Goal: Task Accomplishment & Management: Manage account settings

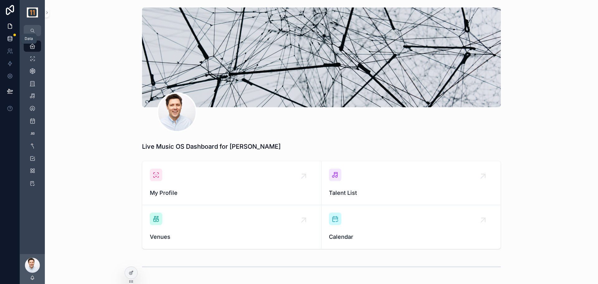
click at [13, 38] on link at bounding box center [10, 38] width 20 height 12
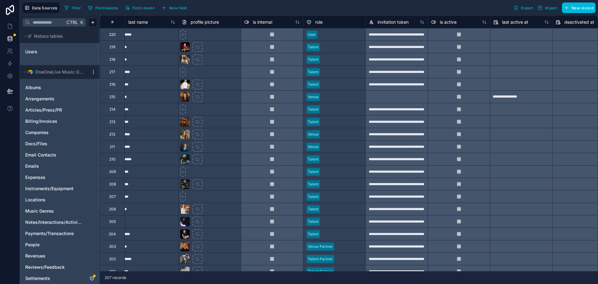
scroll to position [0, 123]
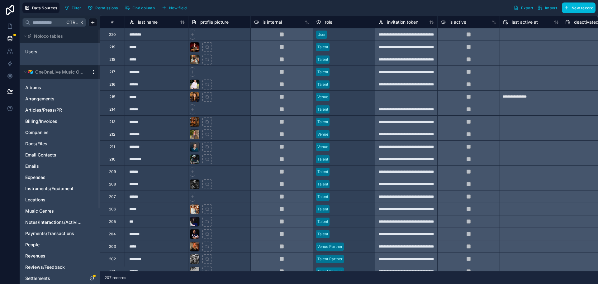
click at [332, 34] on div at bounding box center [350, 34] width 42 height 6
click at [335, 32] on div at bounding box center [350, 34] width 42 height 6
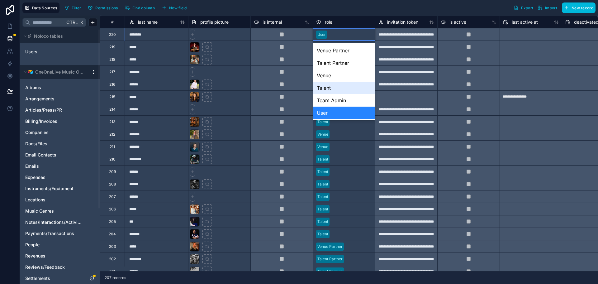
click at [356, 87] on div "Talent" at bounding box center [344, 88] width 62 height 12
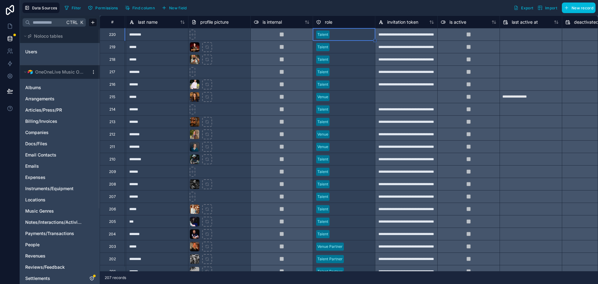
click at [346, 46] on div at bounding box center [352, 47] width 40 height 6
click at [11, 23] on link at bounding box center [10, 26] width 20 height 12
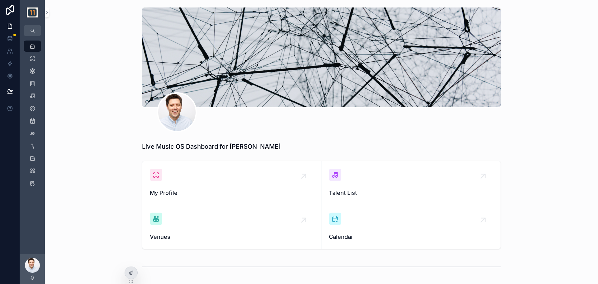
click at [0, 0] on icon at bounding box center [0, 0] width 0 height 0
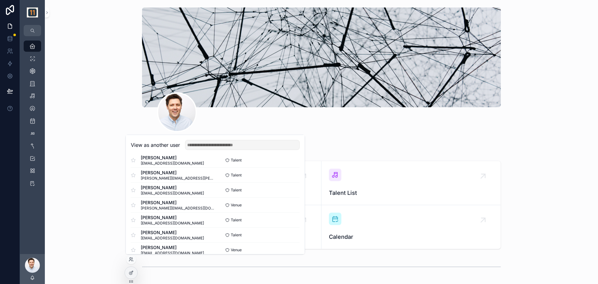
scroll to position [52, 0]
click at [0, 0] on button "Select" at bounding box center [0, 0] width 0 height 0
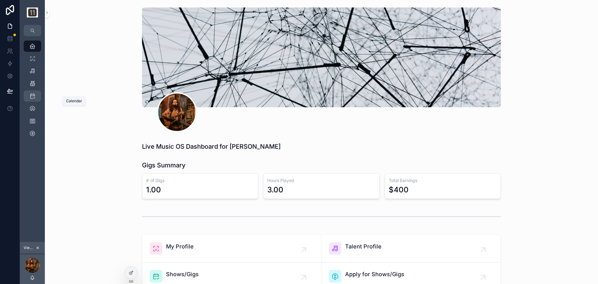
click at [34, 95] on icon "scrollable content" at bounding box center [32, 96] width 6 height 6
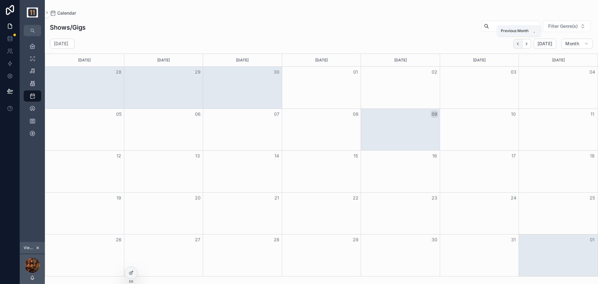
click at [520, 40] on button "Back" at bounding box center [517, 44] width 9 height 10
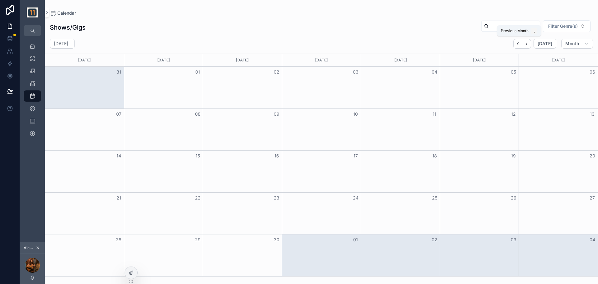
click at [519, 42] on icon "Back" at bounding box center [517, 43] width 5 height 5
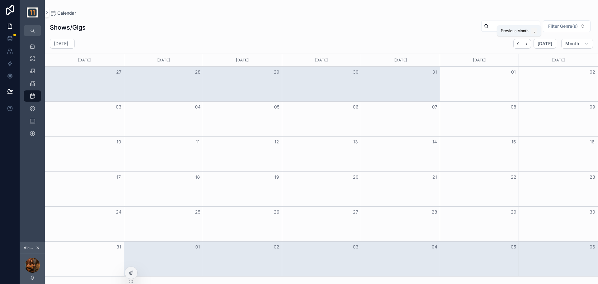
click at [519, 42] on icon "Back" at bounding box center [517, 43] width 5 height 5
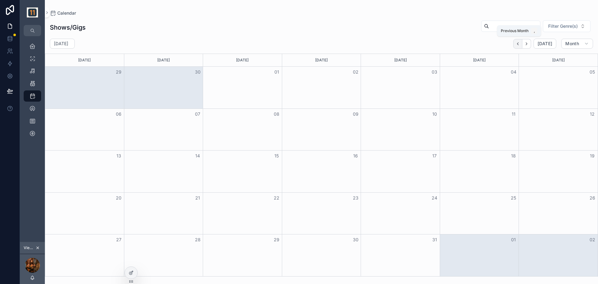
click at [518, 43] on icon "Back" at bounding box center [517, 43] width 5 height 5
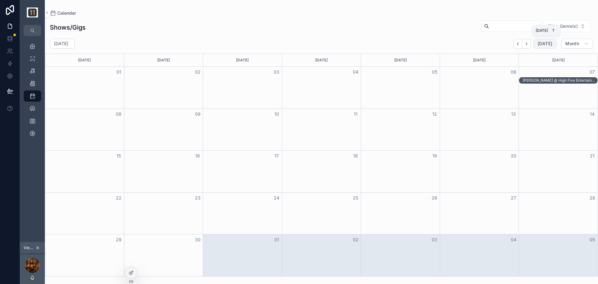
click at [543, 43] on span "Today" at bounding box center [544, 44] width 15 height 6
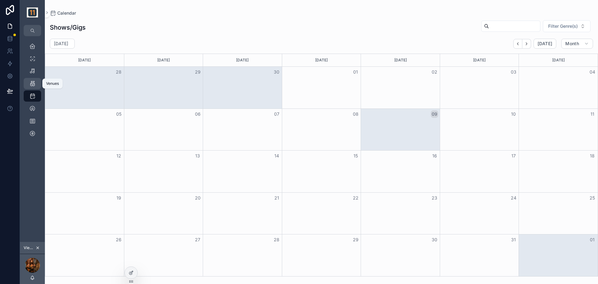
click at [33, 82] on icon "scrollable content" at bounding box center [32, 83] width 6 height 6
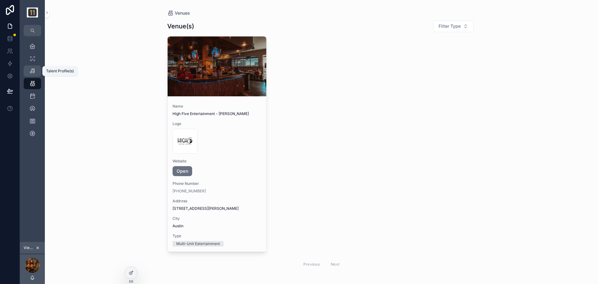
click at [31, 71] on icon "scrollable content" at bounding box center [32, 71] width 6 height 6
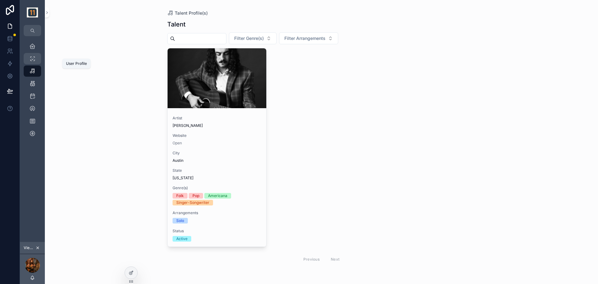
click at [31, 58] on icon "scrollable content" at bounding box center [32, 58] width 6 height 6
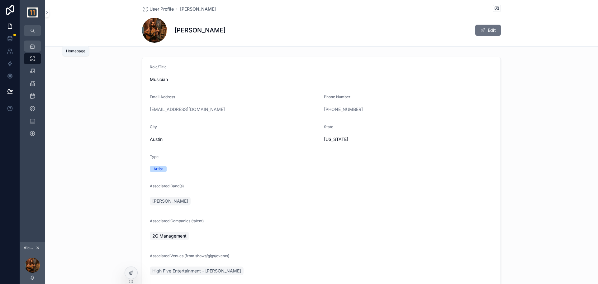
click at [34, 45] on icon "scrollable content" at bounding box center [32, 46] width 6 height 6
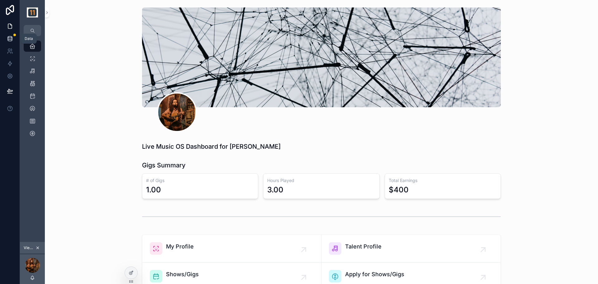
click at [13, 39] on icon at bounding box center [10, 38] width 6 height 6
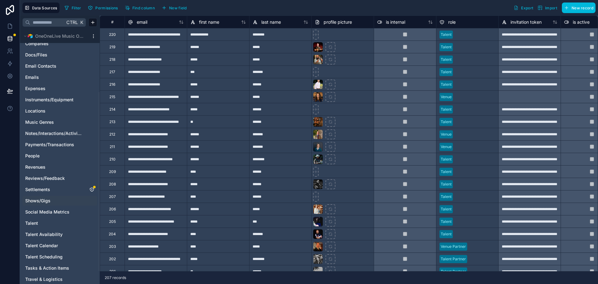
scroll to position [104, 0]
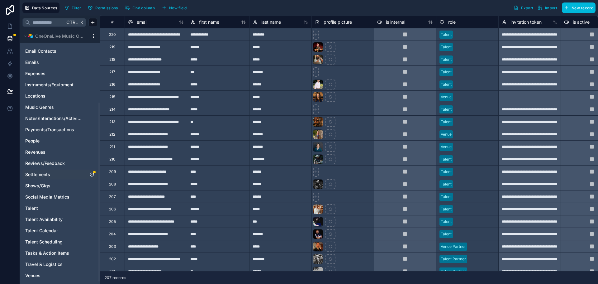
click at [46, 173] on span "Settlements" at bounding box center [37, 174] width 25 height 6
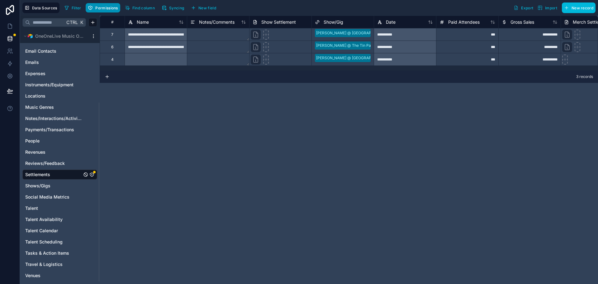
click at [110, 9] on span "Permissions" at bounding box center [106, 8] width 22 height 5
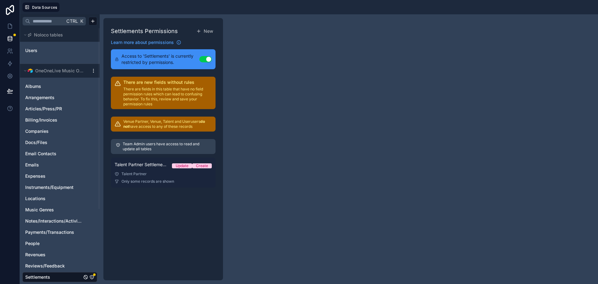
click at [157, 176] on link "Talent Partner Settlements Permissions Update Create Talent Partner Only some r…" at bounding box center [163, 172] width 105 height 30
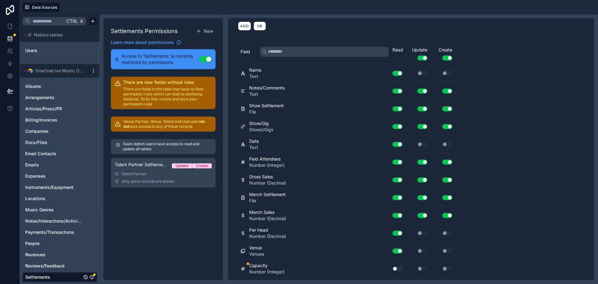
scroll to position [129, 0]
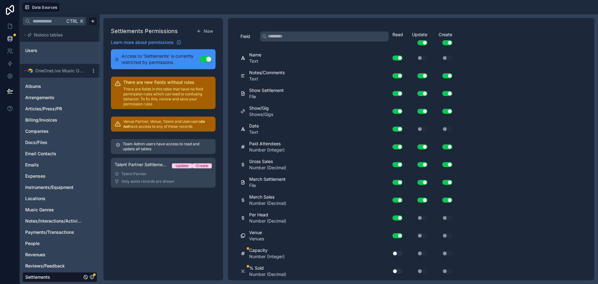
click at [398, 253] on button "Use setting" at bounding box center [397, 253] width 10 height 5
click at [397, 270] on button "Use setting" at bounding box center [397, 270] width 10 height 5
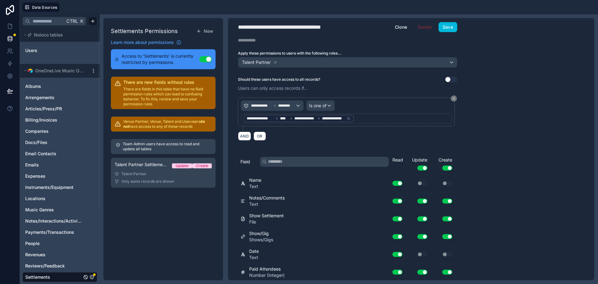
scroll to position [0, 0]
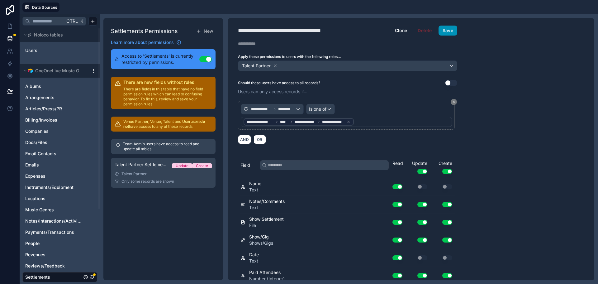
click at [448, 29] on button "Save" at bounding box center [447, 31] width 19 height 10
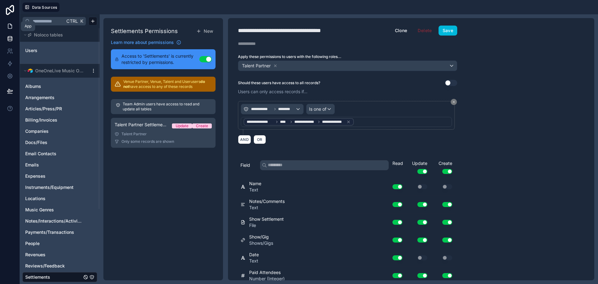
click at [12, 25] on icon at bounding box center [10, 26] width 6 height 6
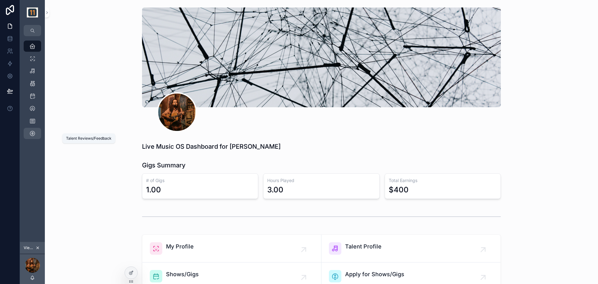
click at [34, 132] on icon "scrollable content" at bounding box center [32, 133] width 6 height 6
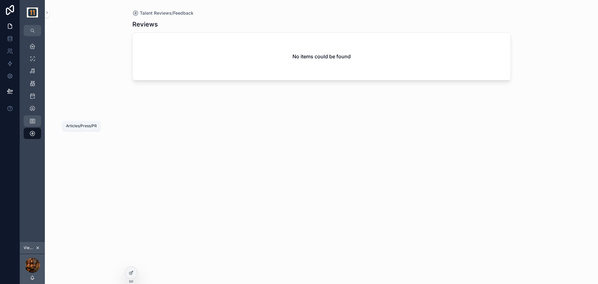
click at [36, 120] on div "Articles/Press/PR 0" at bounding box center [32, 121] width 10 height 10
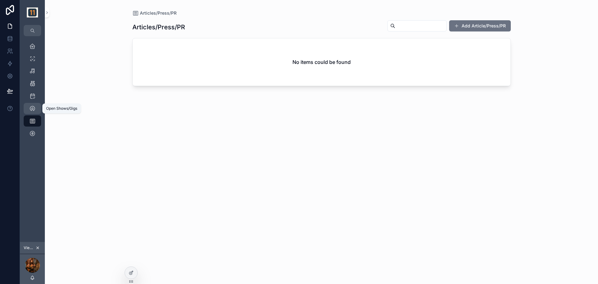
click at [33, 107] on icon "scrollable content" at bounding box center [32, 108] width 6 height 6
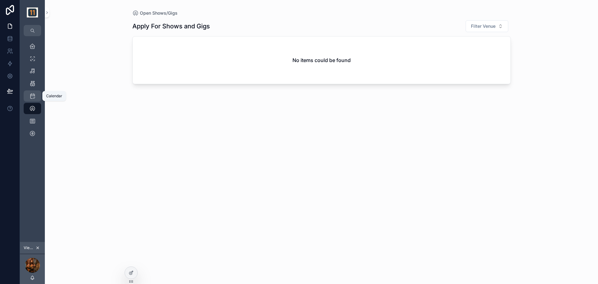
click at [33, 95] on icon "scrollable content" at bounding box center [32, 96] width 6 height 6
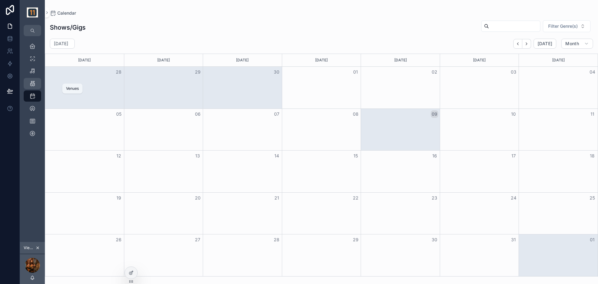
click at [33, 83] on icon "scrollable content" at bounding box center [32, 83] width 6 height 6
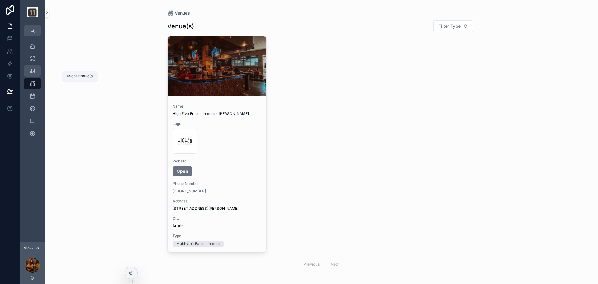
click at [33, 71] on icon "scrollable content" at bounding box center [32, 71] width 6 height 6
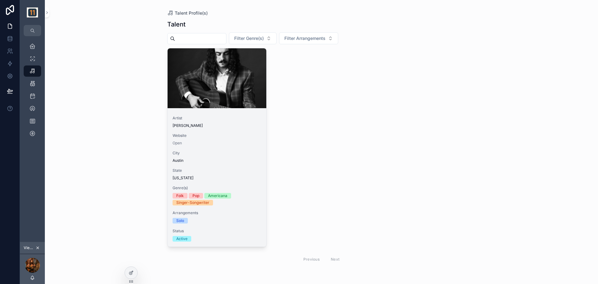
click at [221, 131] on div "Artist CJ Sparks Website Open City Austin State Texas Genre(s) Folk Pop America…" at bounding box center [216, 178] width 99 height 136
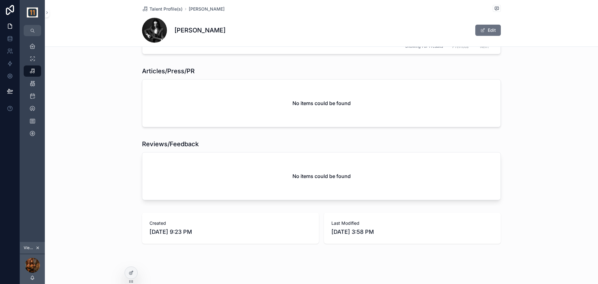
scroll to position [995, 0]
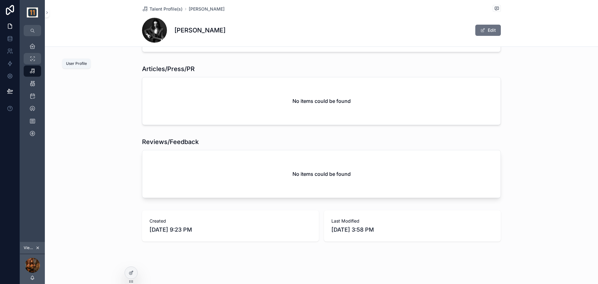
click at [34, 59] on icon "scrollable content" at bounding box center [32, 58] width 6 height 6
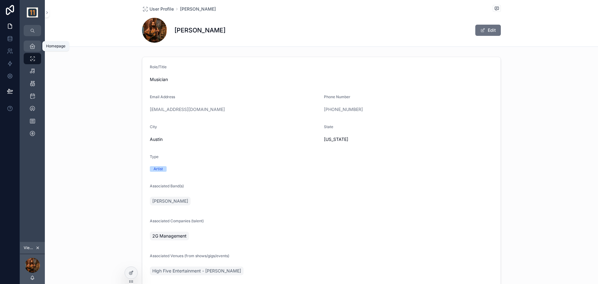
click at [32, 46] on icon "scrollable content" at bounding box center [32, 46] width 6 height 6
